Goal: Task Accomplishment & Management: Use online tool/utility

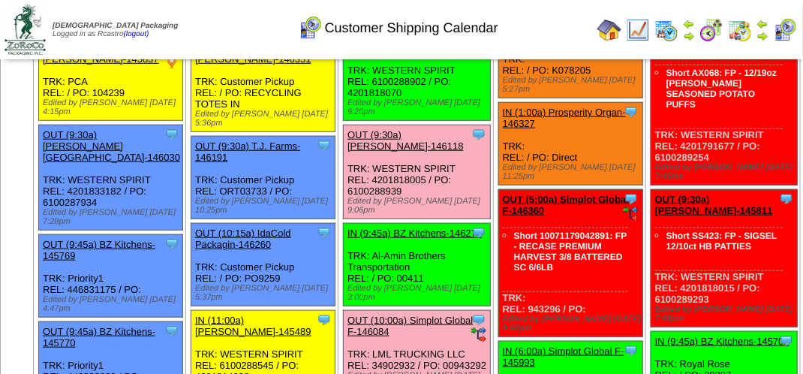
scroll to position [375, 0]
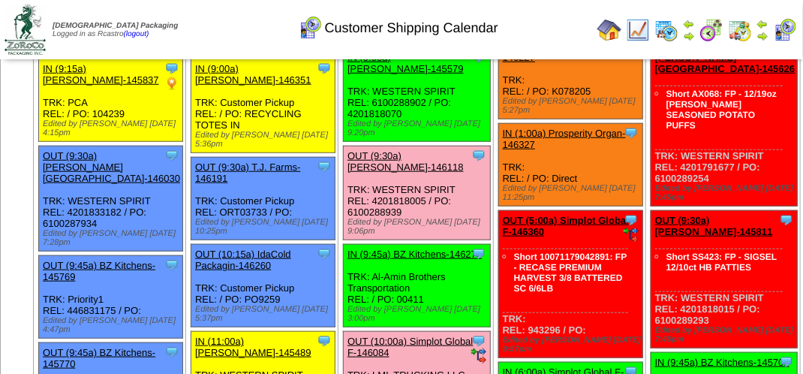
click at [387, 173] on link "OUT (9:30a) Lamb-Weston-146118" at bounding box center [405, 161] width 116 height 23
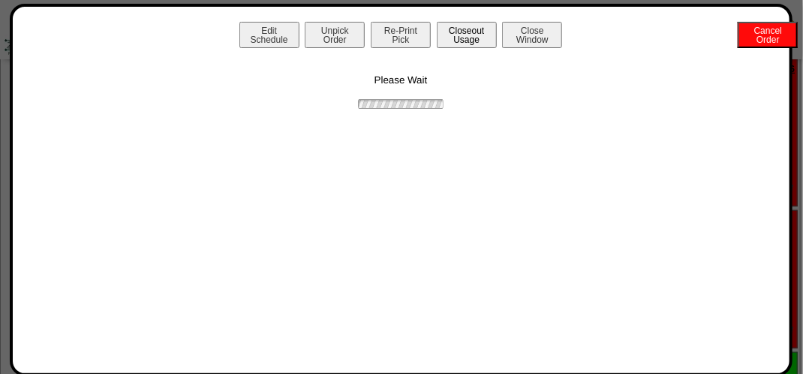
click at [452, 38] on button "Closeout Usage" at bounding box center [467, 35] width 60 height 26
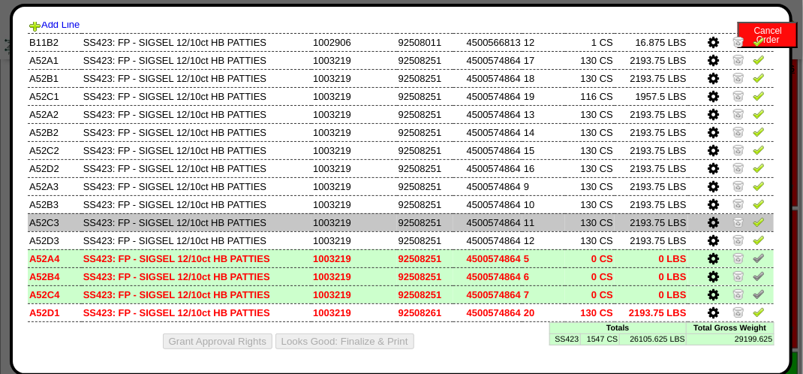
scroll to position [82, 0]
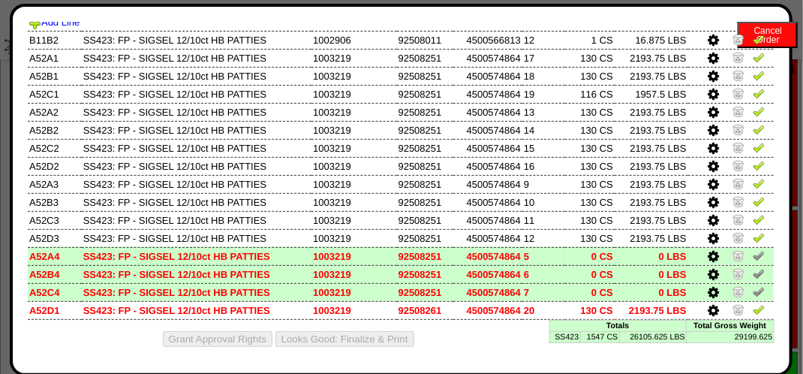
click at [708, 256] on link at bounding box center [714, 257] width 14 height 11
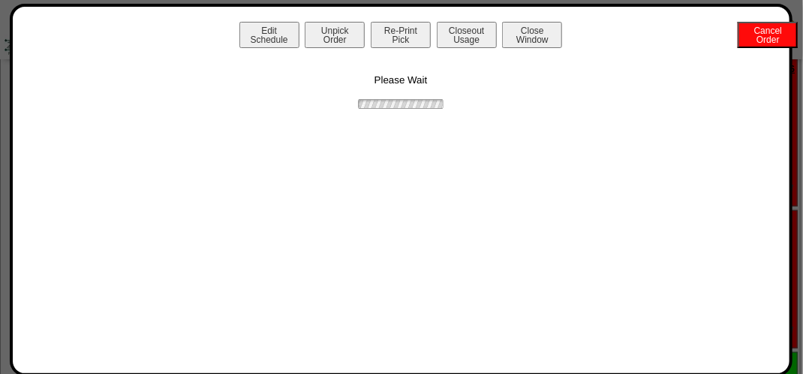
scroll to position [0, 0]
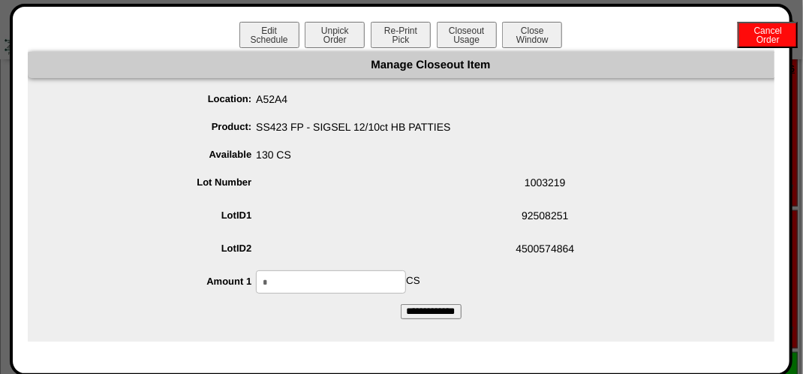
click at [326, 275] on input "*" at bounding box center [331, 281] width 150 height 23
click at [340, 277] on input "*" at bounding box center [331, 281] width 150 height 23
type input "***"
click at [401, 304] on input "**********" at bounding box center [431, 311] width 61 height 15
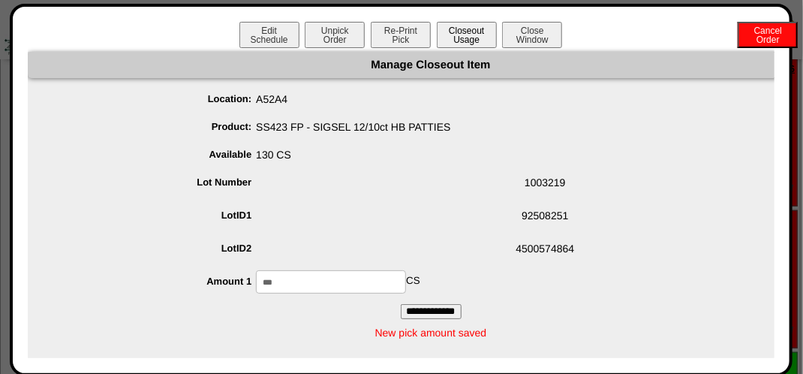
click at [450, 38] on button "Closeout Usage" at bounding box center [467, 35] width 60 height 26
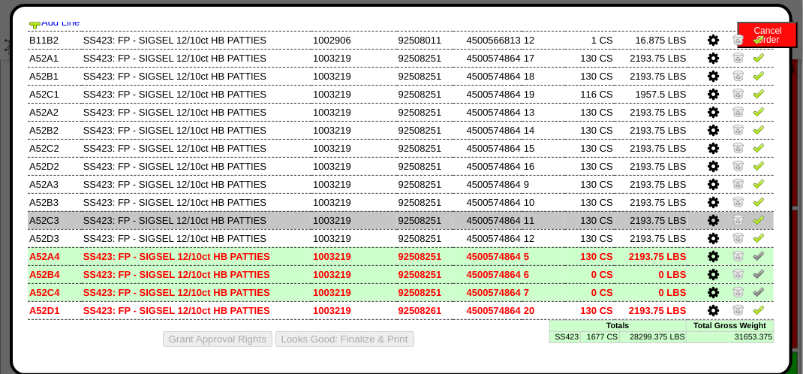
scroll to position [82, 0]
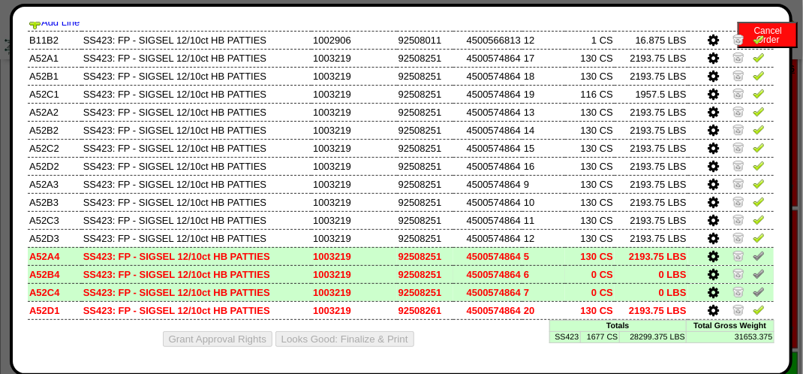
click at [707, 271] on icon at bounding box center [712, 275] width 11 height 14
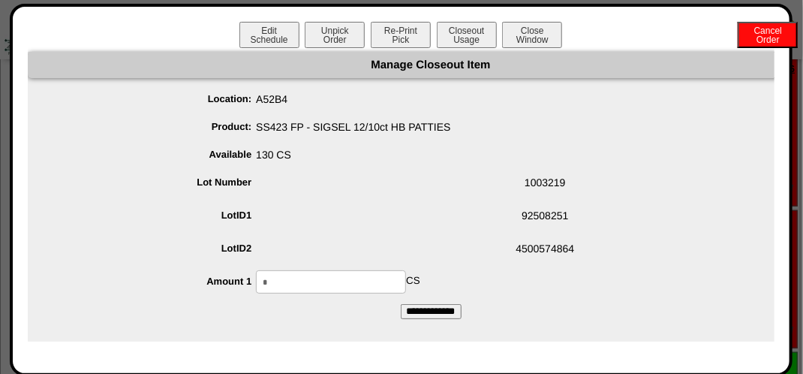
click at [363, 278] on input "*" at bounding box center [331, 281] width 150 height 23
type input "***"
click at [401, 304] on input "**********" at bounding box center [431, 311] width 61 height 15
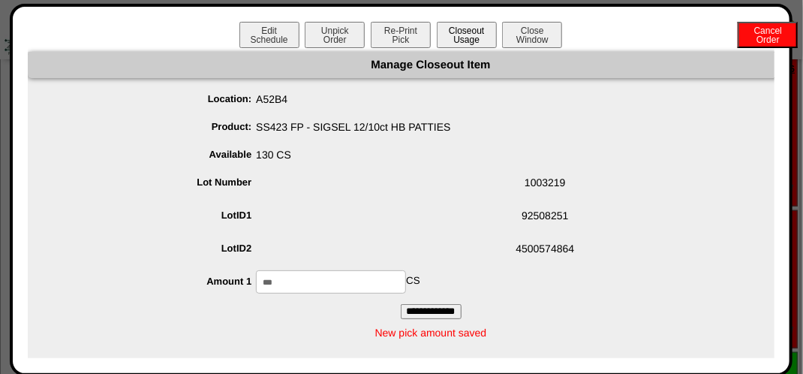
click at [479, 46] on button "Closeout Usage" at bounding box center [467, 35] width 60 height 26
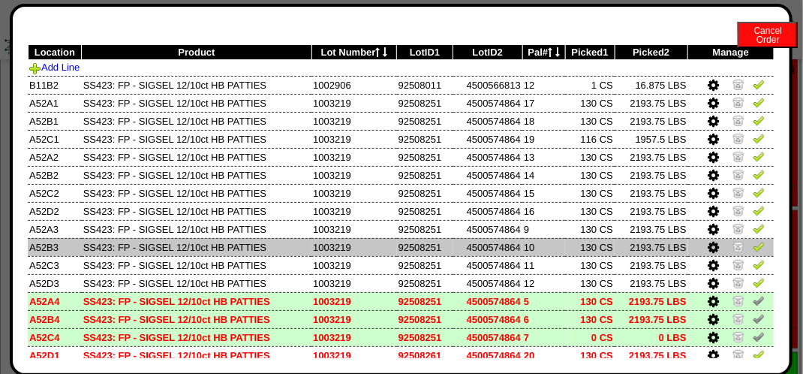
scroll to position [82, 0]
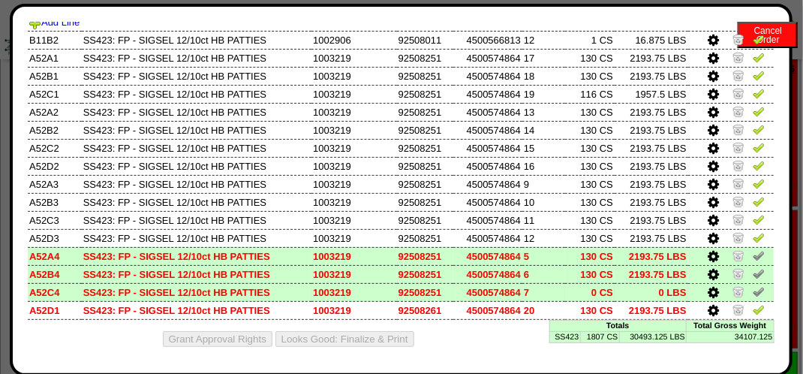
click at [707, 295] on icon at bounding box center [712, 293] width 11 height 14
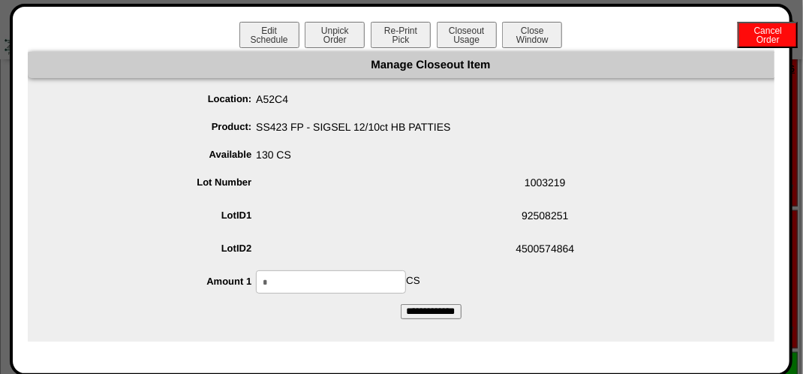
click at [369, 273] on input "*" at bounding box center [331, 281] width 150 height 23
click at [347, 279] on input "*" at bounding box center [331, 281] width 150 height 23
type input "***"
click at [401, 304] on input "**********" at bounding box center [431, 311] width 61 height 15
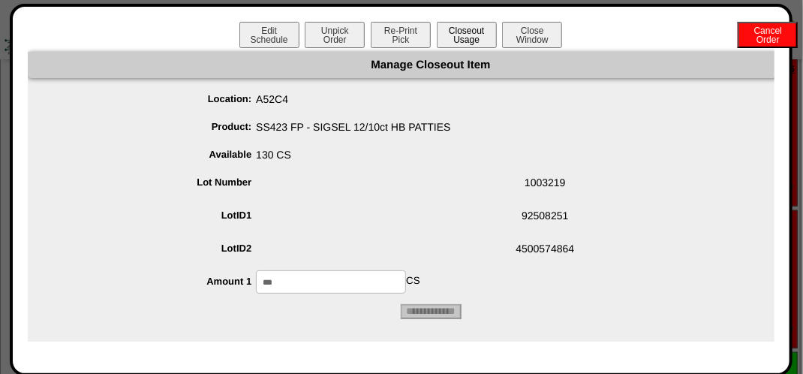
click at [450, 43] on button "Closeout Usage" at bounding box center [467, 35] width 60 height 26
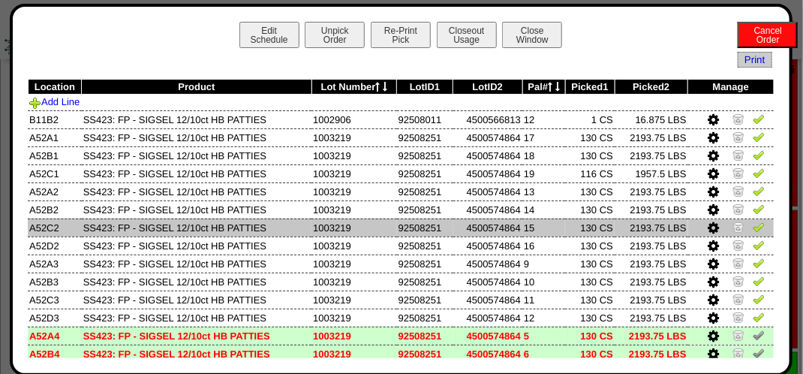
click at [732, 230] on img at bounding box center [738, 227] width 12 height 12
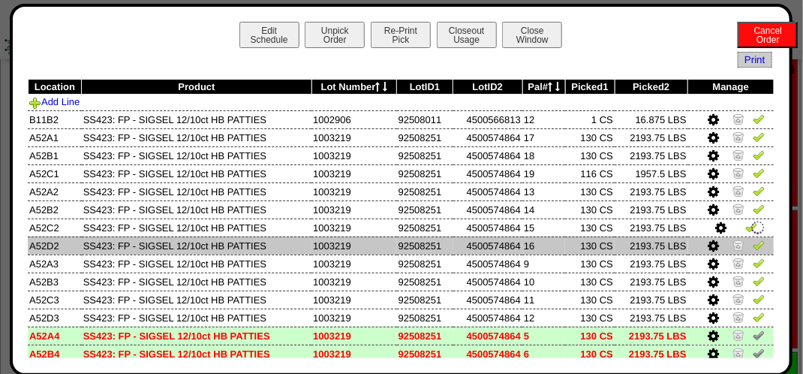
click at [732, 242] on img at bounding box center [738, 245] width 12 height 12
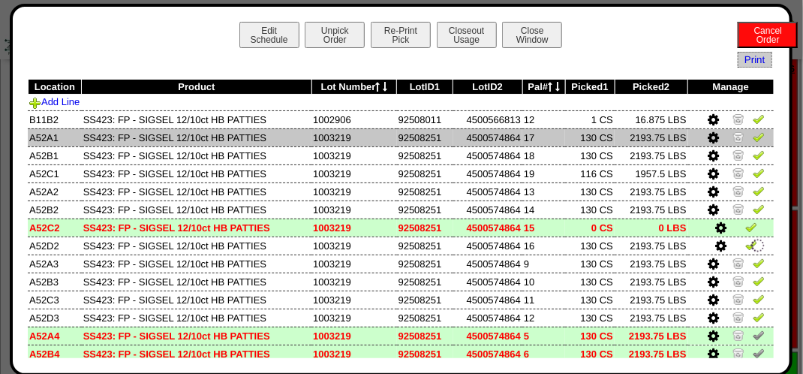
click at [732, 143] on img at bounding box center [738, 137] width 12 height 12
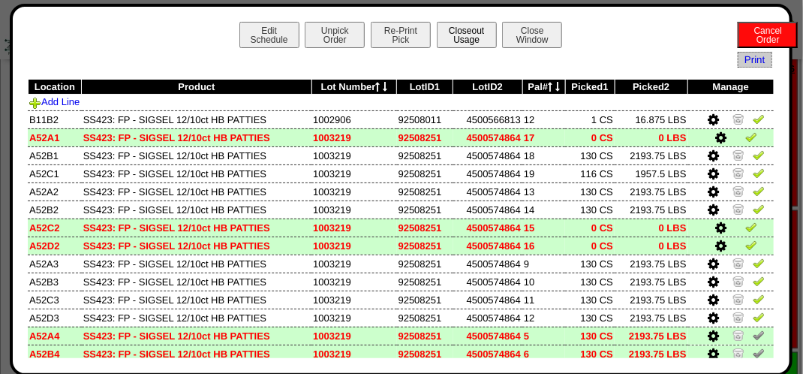
click at [482, 36] on button "Closeout Usage" at bounding box center [467, 35] width 60 height 26
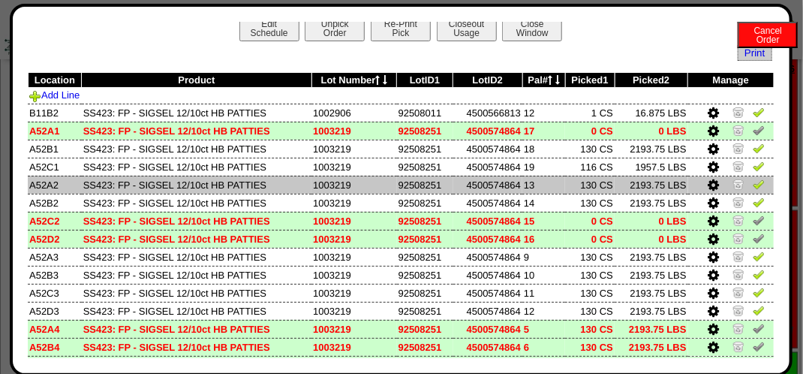
scroll to position [82, 0]
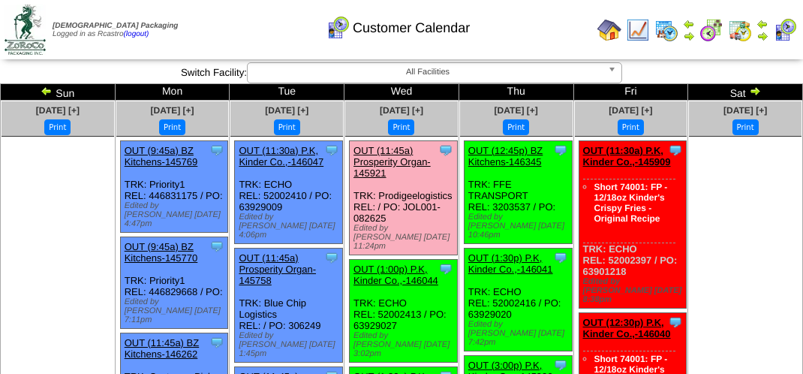
scroll to position [525, 0]
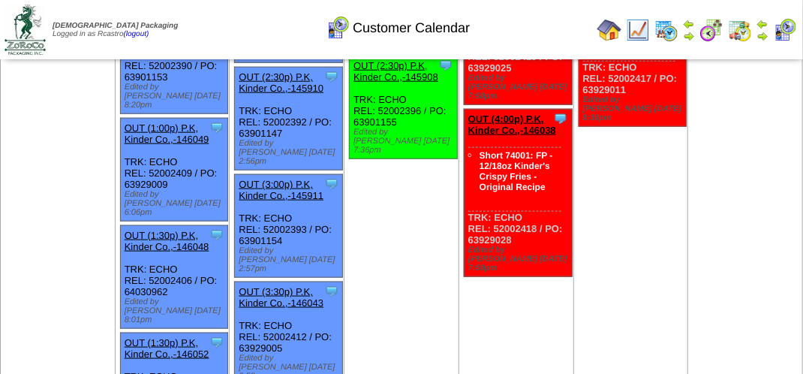
click at [762, 32] on img at bounding box center [762, 36] width 12 height 12
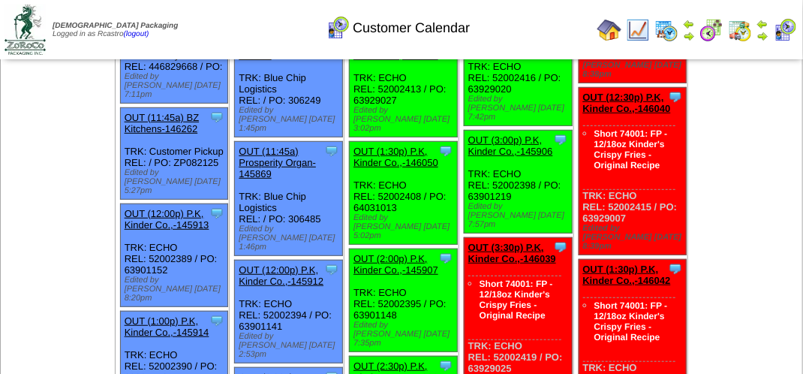
scroll to position [0, 0]
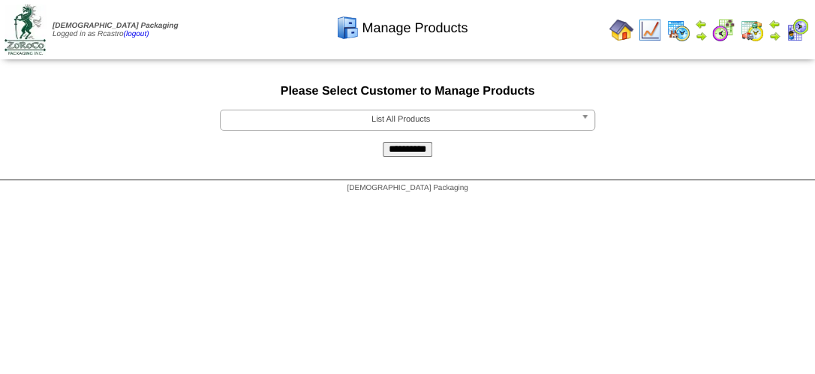
click at [768, 32] on img at bounding box center [774, 36] width 12 height 12
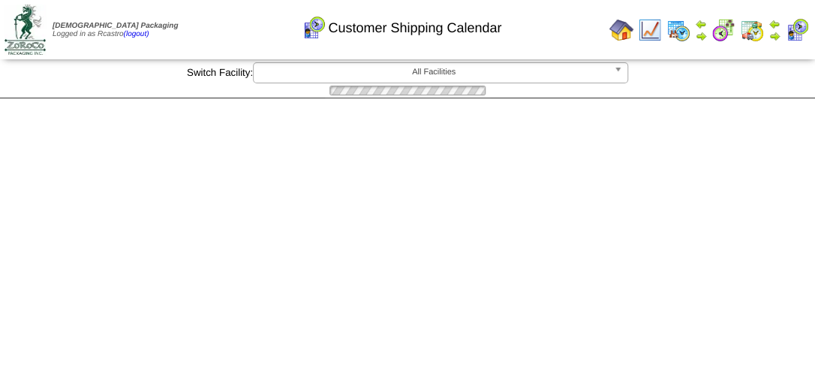
click at [799, 29] on table at bounding box center [709, 30] width 206 height 30
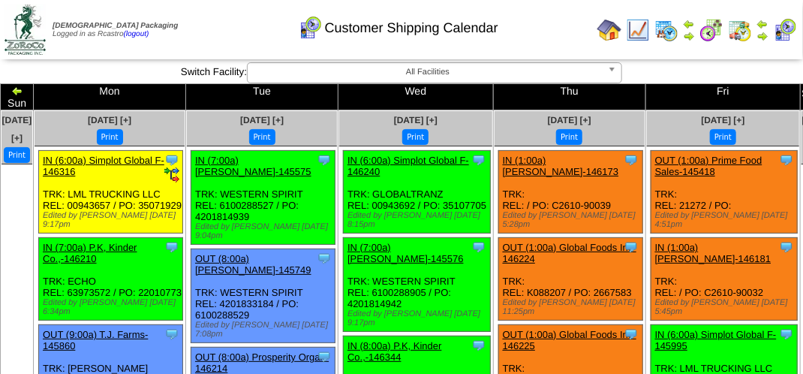
click at [779, 35] on img at bounding box center [785, 30] width 24 height 24
